Goal: Use online tool/utility: Utilize a website feature to perform a specific function

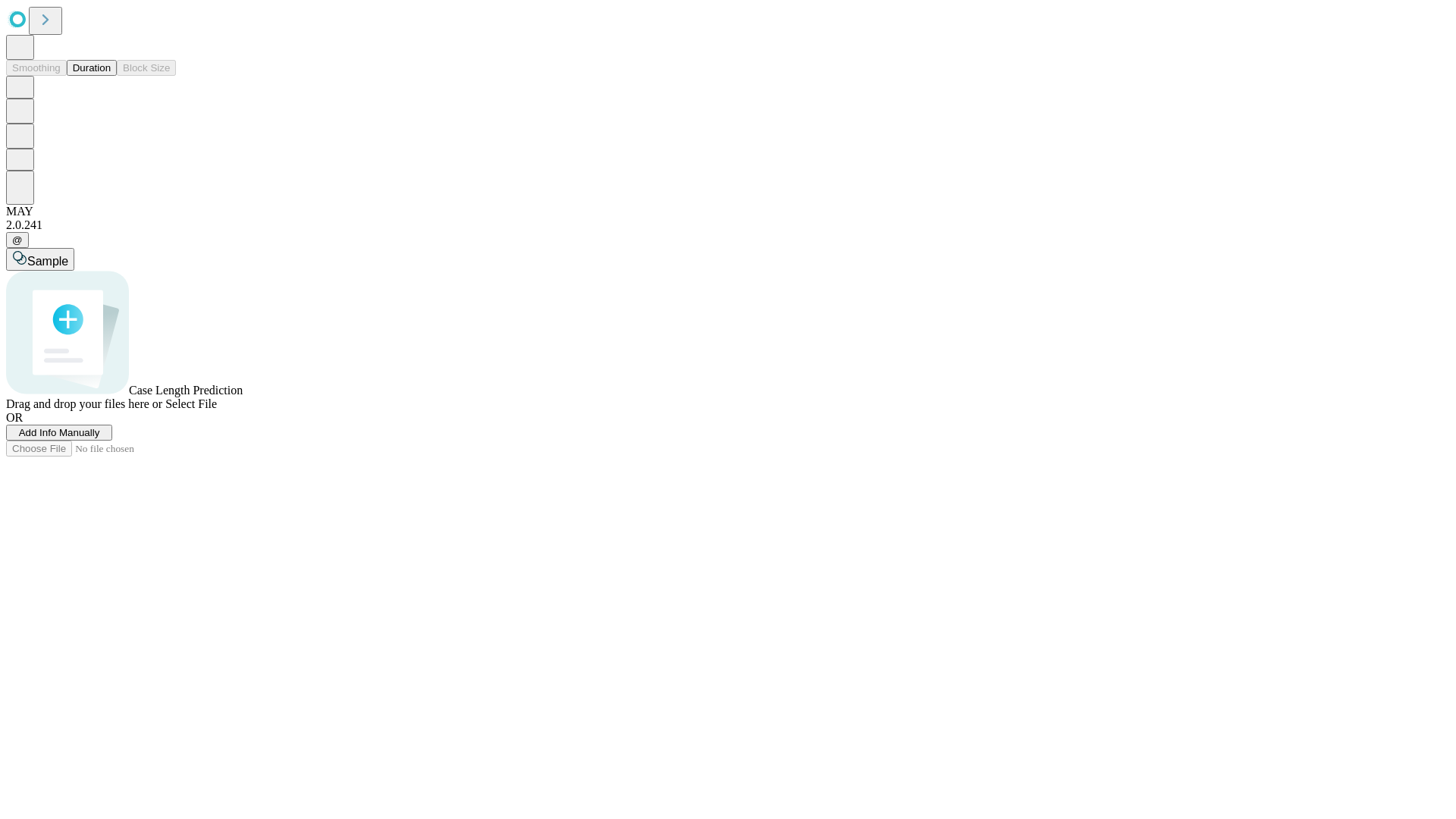
click at [217, 410] on span "Select File" at bounding box center [191, 403] width 52 height 13
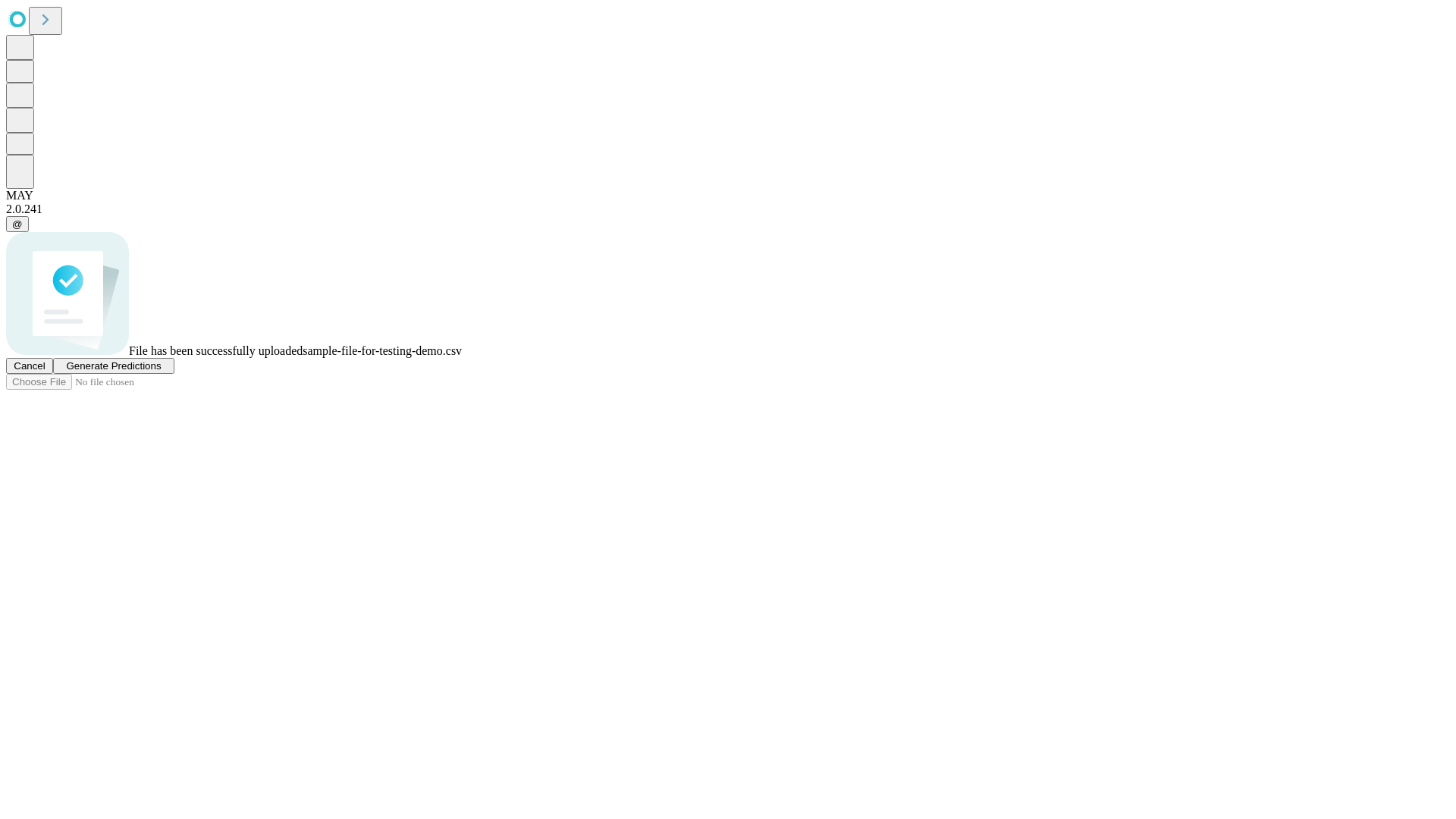
click at [161, 371] on span "Generate Predictions" at bounding box center [114, 366] width 95 height 11
